Goal: Information Seeking & Learning: Learn about a topic

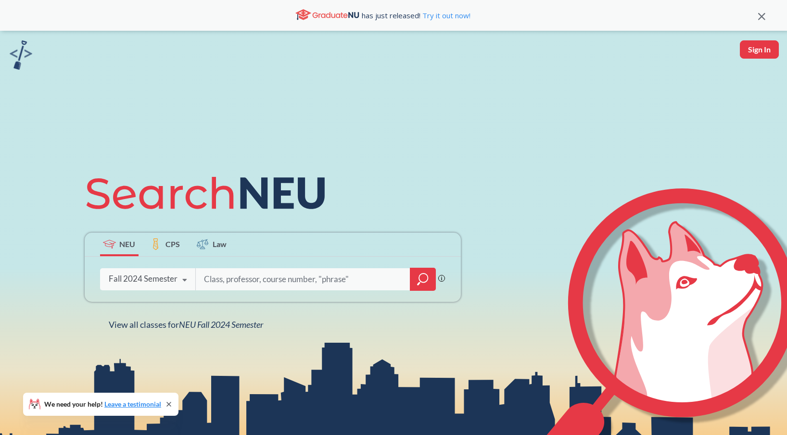
click at [139, 286] on div "Fall 2024 Semester Fall 2025 Semester Summer 2 2025 Semester Summer Full 2025 S…" at bounding box center [148, 279] width 96 height 24
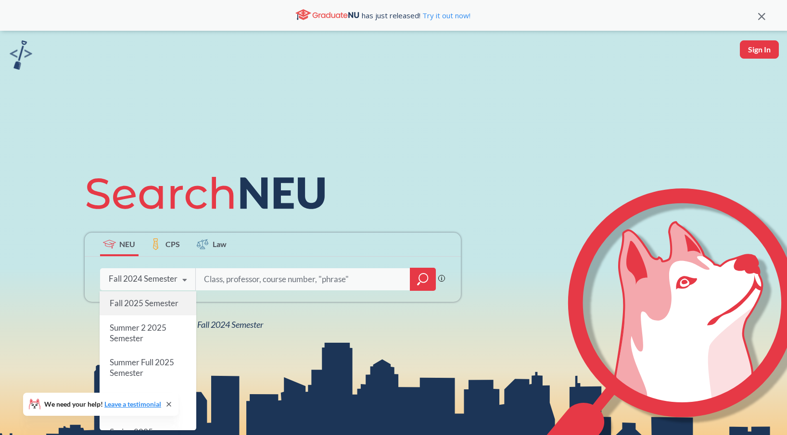
click at [139, 308] on span "Fall 2025 Semester" at bounding box center [143, 303] width 69 height 10
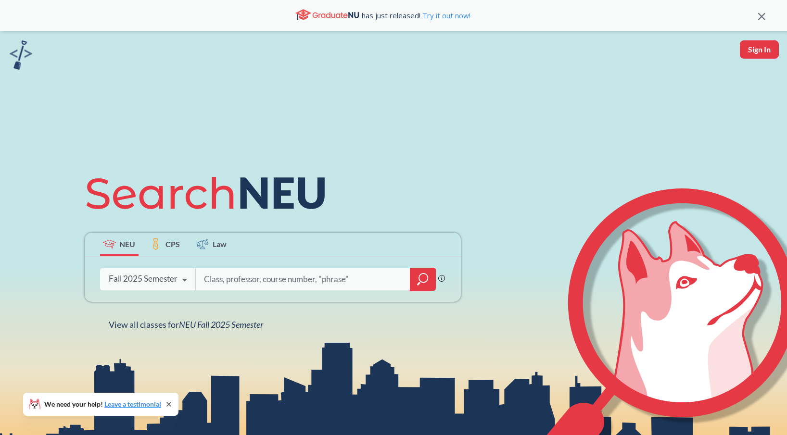
click at [283, 286] on input "search" at bounding box center [303, 279] width 200 height 20
type input "cs 5330"
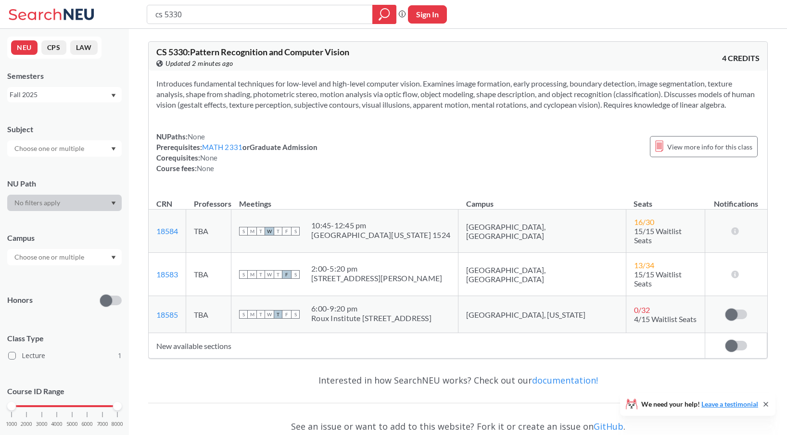
click at [100, 94] on div "Fall 2025" at bounding box center [60, 94] width 101 height 11
click at [90, 145] on div "Spring 2025" at bounding box center [67, 148] width 109 height 11
